Goal: Task Accomplishment & Management: Manage account settings

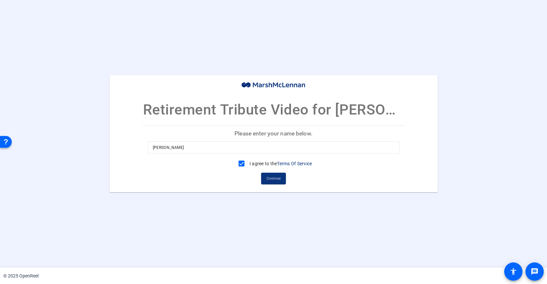
click at [274, 180] on span "Continue" at bounding box center [274, 178] width 14 height 10
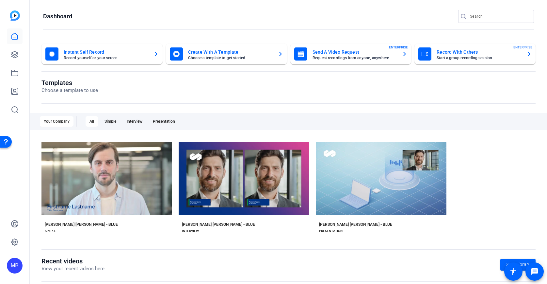
click at [6, 58] on div "MB" at bounding box center [14, 142] width 29 height 284
click at [11, 53] on icon at bounding box center [15, 55] width 8 height 8
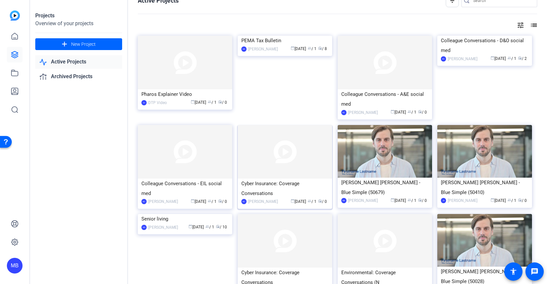
scroll to position [17, 0]
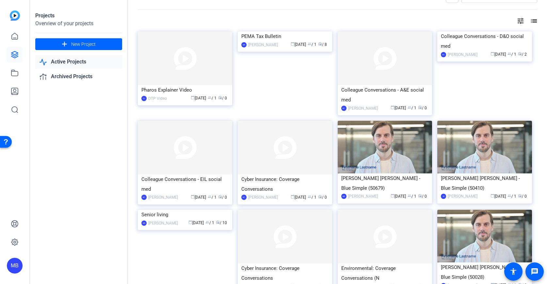
click at [159, 209] on img at bounding box center [185, 209] width 94 height 0
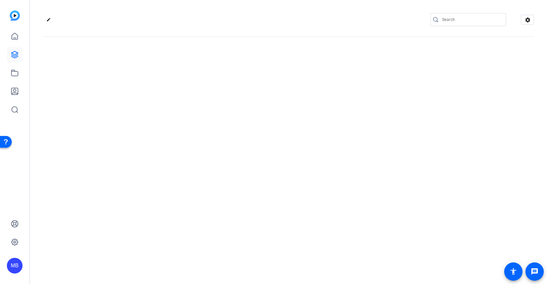
click at [159, 226] on div "edit settings" at bounding box center [288, 142] width 517 height 284
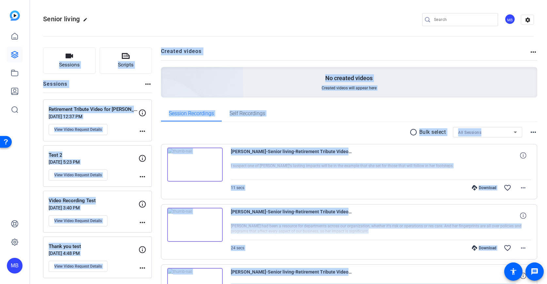
scroll to position [8, 0]
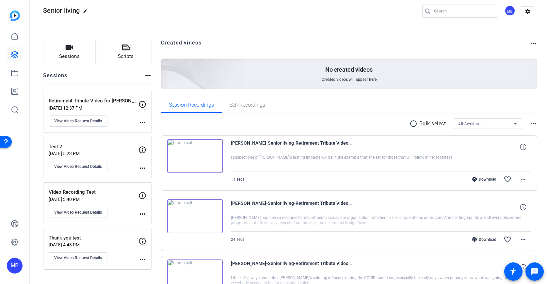
click at [359, 165] on div at bounding box center [381, 163] width 301 height 16
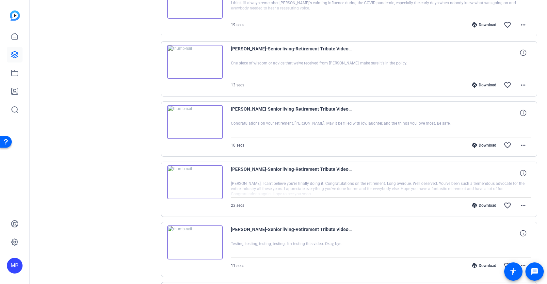
scroll to position [0, 0]
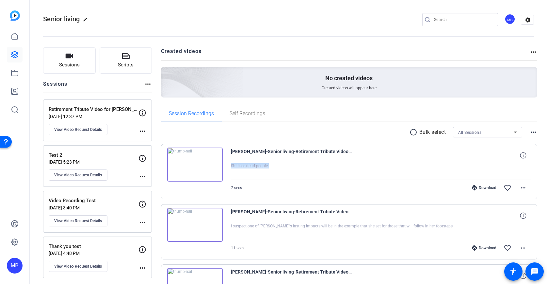
drag, startPoint x: 274, startPoint y: 163, endPoint x: 281, endPoint y: 160, distance: 7.8
click at [281, 160] on div "christine-Senior living-Retirement Tribute Video for JoAnne Carlin-175735060879…" at bounding box center [381, 171] width 301 height 48
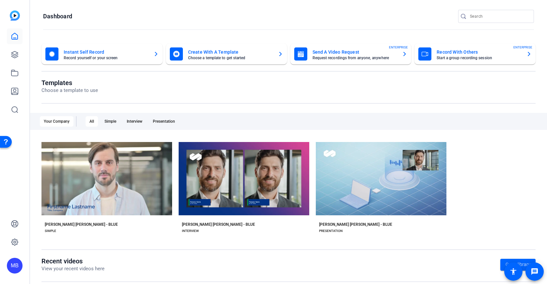
click at [6, 53] on div "MB" at bounding box center [14, 142] width 29 height 284
click at [9, 54] on link at bounding box center [15, 55] width 16 height 16
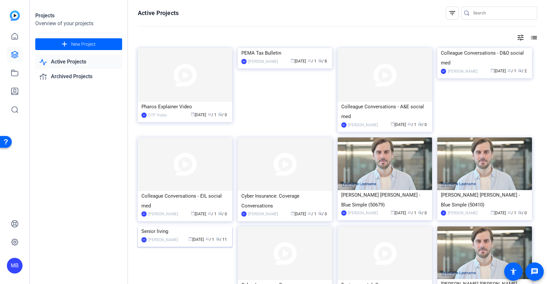
click at [175, 226] on img at bounding box center [185, 226] width 94 height 0
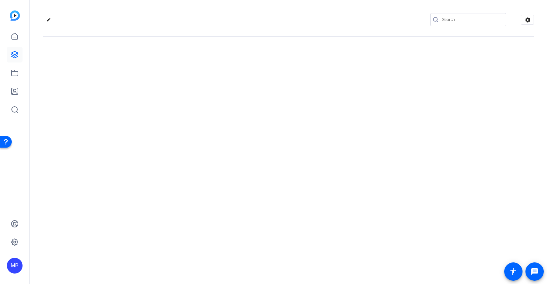
click at [175, 253] on div "edit settings" at bounding box center [288, 142] width 517 height 284
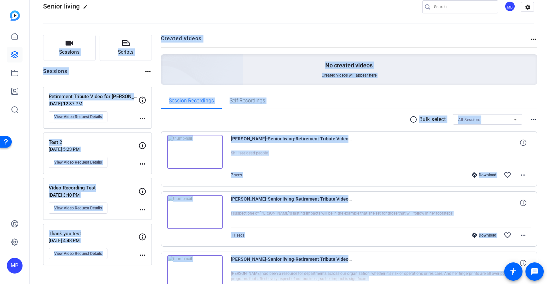
scroll to position [41, 0]
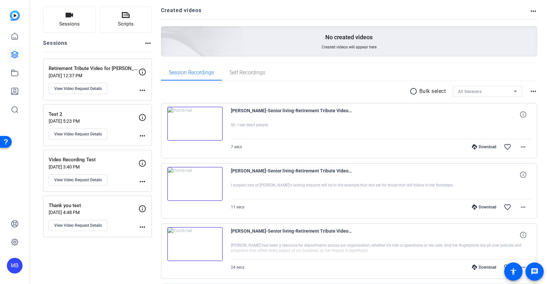
click at [423, 187] on div at bounding box center [381, 190] width 301 height 16
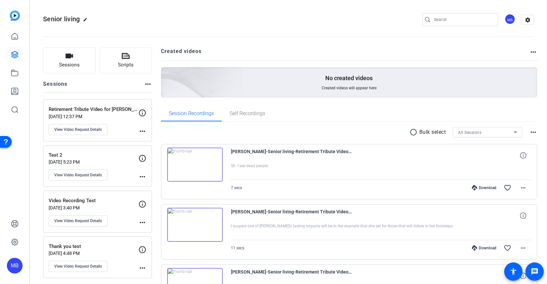
scroll to position [4, 0]
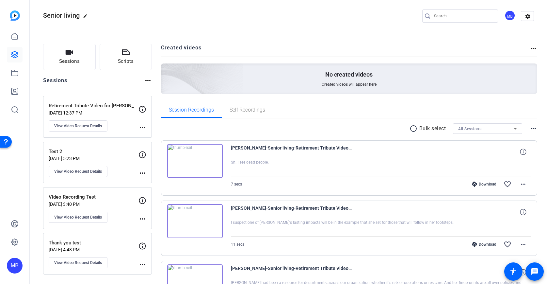
click at [192, 164] on img at bounding box center [195, 161] width 56 height 34
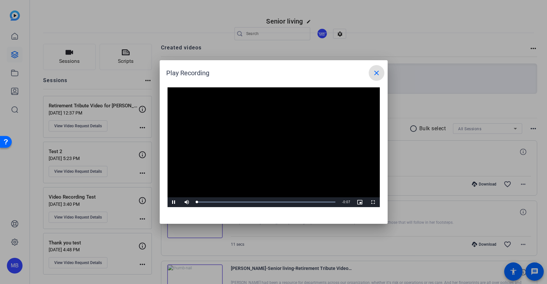
click at [264, 145] on video "Video Player" at bounding box center [274, 147] width 212 height 120
click at [379, 70] on mat-icon "close" at bounding box center [377, 73] width 8 height 8
